Goal: Information Seeking & Learning: Find contact information

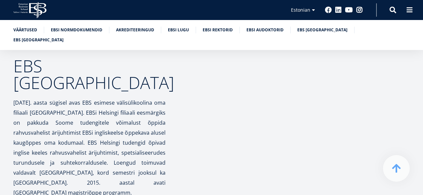
scroll to position [3161, 0]
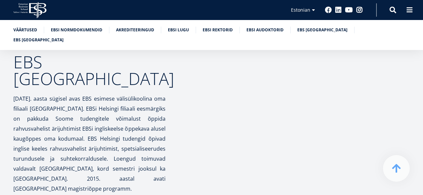
drag, startPoint x: 424, startPoint y: 12, endPoint x: 427, endPoint y: 184, distance: 171.8
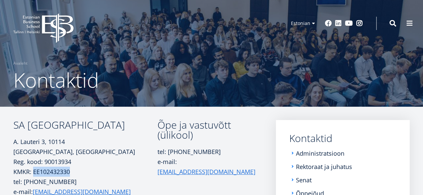
drag, startPoint x: 32, startPoint y: 172, endPoint x: 71, endPoint y: 172, distance: 38.8
click at [71, 172] on p "KMKR: EE102432330" at bounding box center [85, 172] width 144 height 10
drag, startPoint x: 65, startPoint y: 173, endPoint x: 106, endPoint y: 178, distance: 41.7
click at [106, 178] on p "tel: +372 665 1300 e-mail: ebs@ebs.ee" at bounding box center [85, 187] width 144 height 20
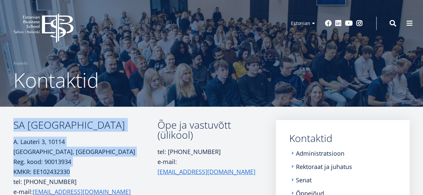
drag, startPoint x: 14, startPoint y: 123, endPoint x: 74, endPoint y: 169, distance: 75.7
click at [74, 169] on td "SA Estonian Business School A. Lauteri 3, 10114 Tallinn, Eesti Reg. kood: 90013…" at bounding box center [85, 193] width 144 height 147
click at [62, 130] on h3 "SA [GEOGRAPHIC_DATA]" at bounding box center [85, 125] width 144 height 10
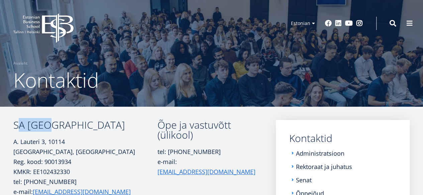
drag, startPoint x: 17, startPoint y: 126, endPoint x: 45, endPoint y: 126, distance: 28.1
click at [45, 126] on h3 "SA [GEOGRAPHIC_DATA]" at bounding box center [85, 125] width 144 height 10
drag, startPoint x: 34, startPoint y: 171, endPoint x: 73, endPoint y: 168, distance: 39.2
click at [73, 168] on p "KMKR: EE102432330" at bounding box center [85, 172] width 144 height 10
copy p "EE102432330"
